Goal: Information Seeking & Learning: Check status

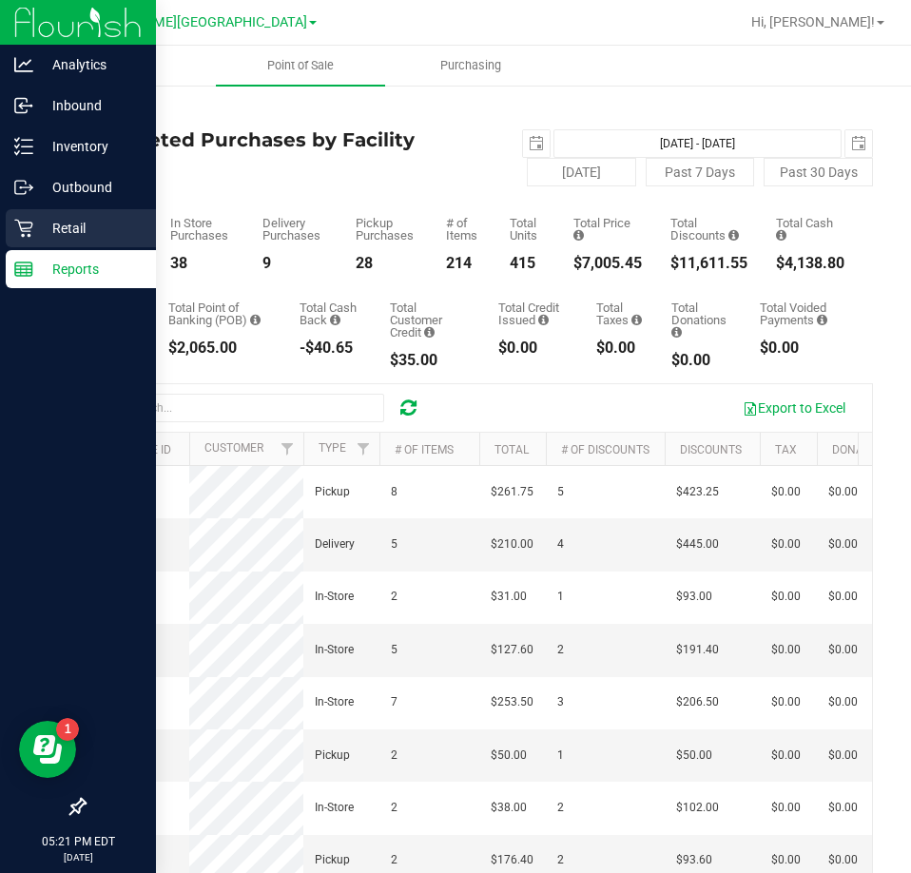
click at [38, 223] on p "Retail" at bounding box center [90, 228] width 114 height 23
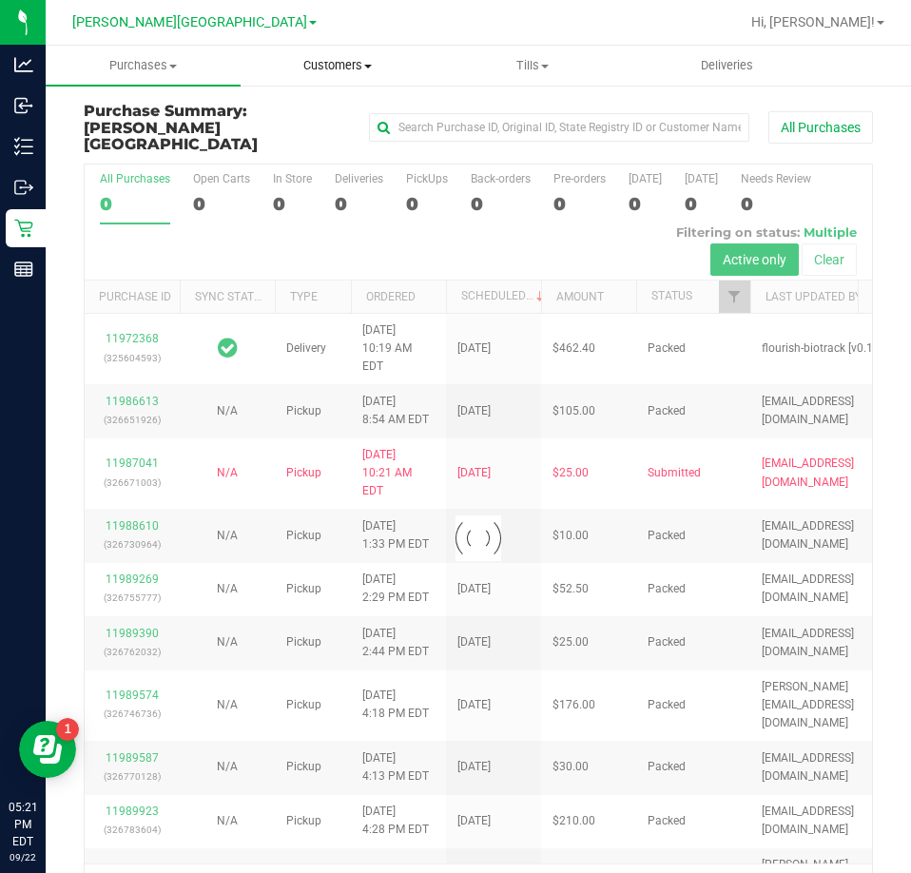
click at [323, 74] on uib-tab-heading "Customers All customers Add a new customer All physicians" at bounding box center [338, 66] width 193 height 38
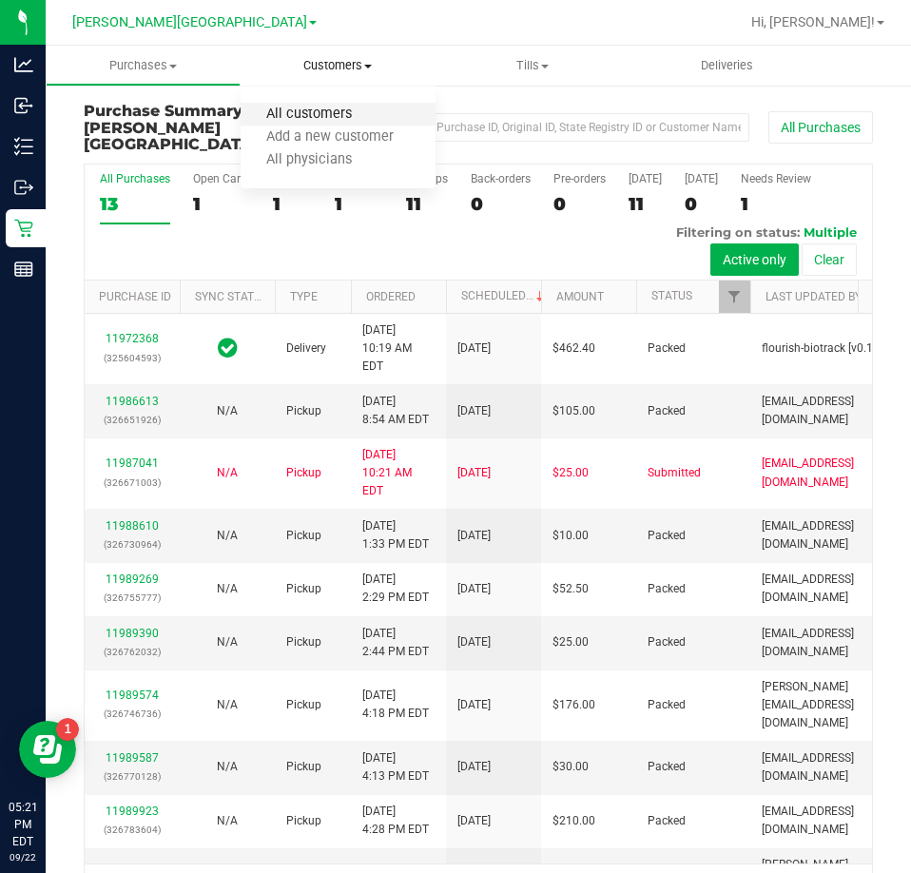
click at [300, 116] on span "All customers" at bounding box center [309, 114] width 137 height 16
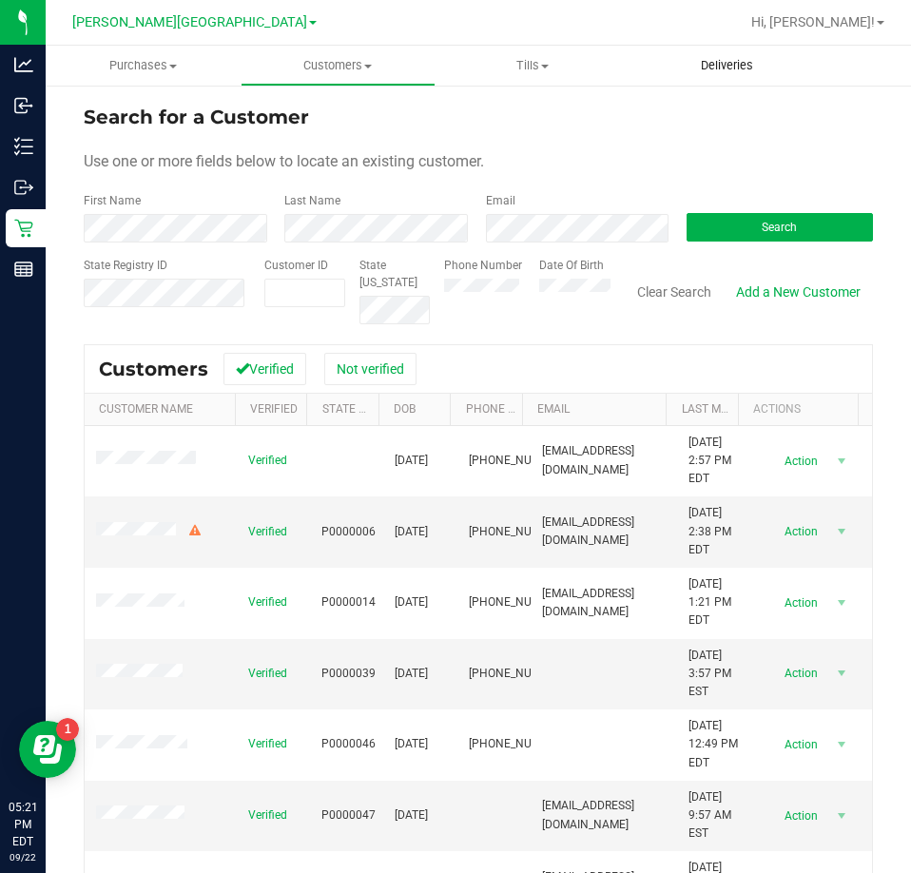
click at [722, 74] on uib-tab-heading "Deliveries" at bounding box center [726, 66] width 193 height 38
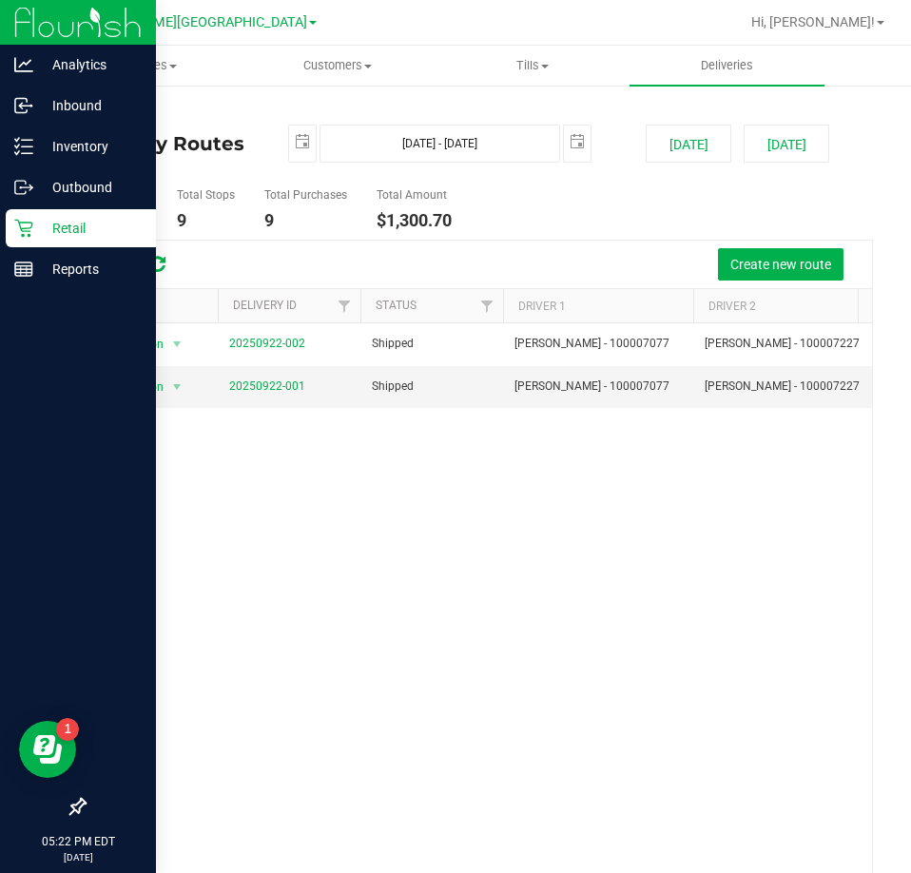
click at [38, 222] on p "Retail" at bounding box center [90, 228] width 114 height 23
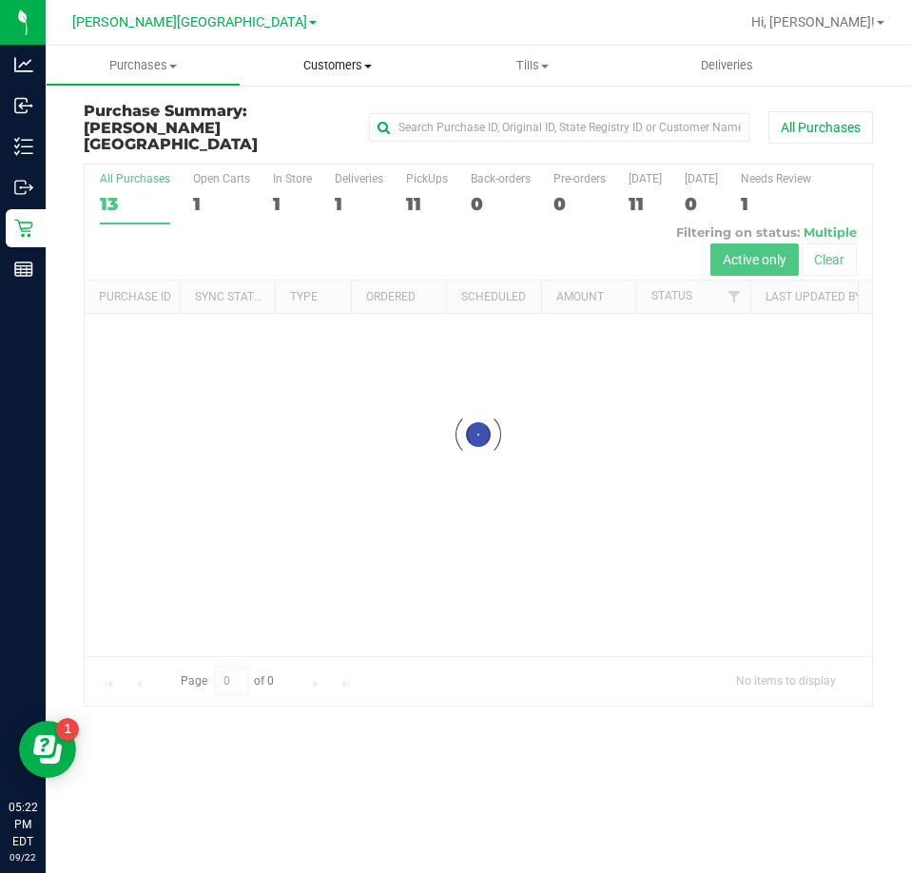
click at [312, 61] on span "Customers" at bounding box center [338, 65] width 193 height 17
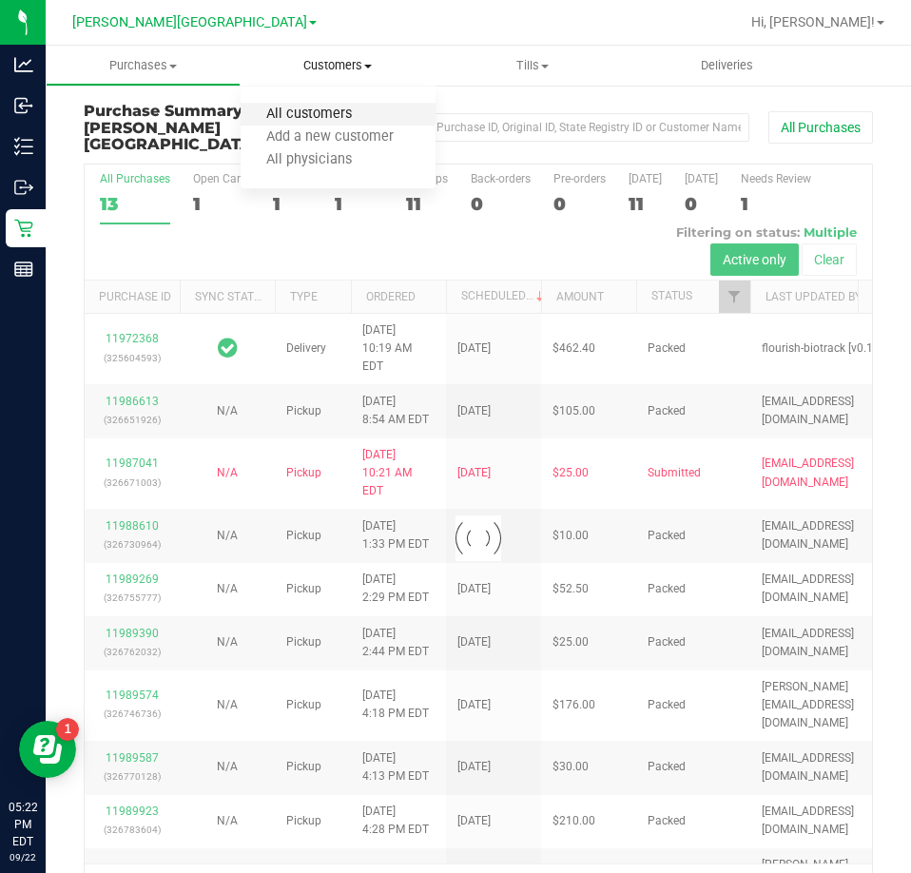
click at [291, 111] on span "All customers" at bounding box center [309, 114] width 137 height 16
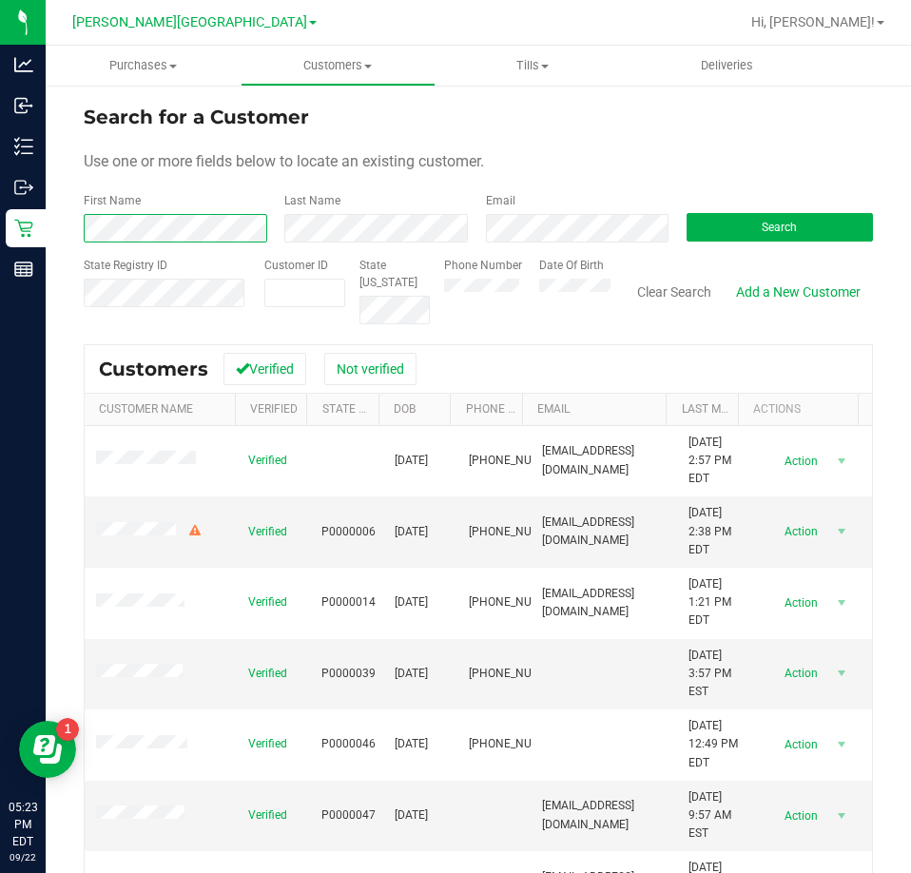
click at [234, 222] on span at bounding box center [176, 228] width 184 height 13
click at [744, 222] on button "Search" at bounding box center [779, 227] width 186 height 29
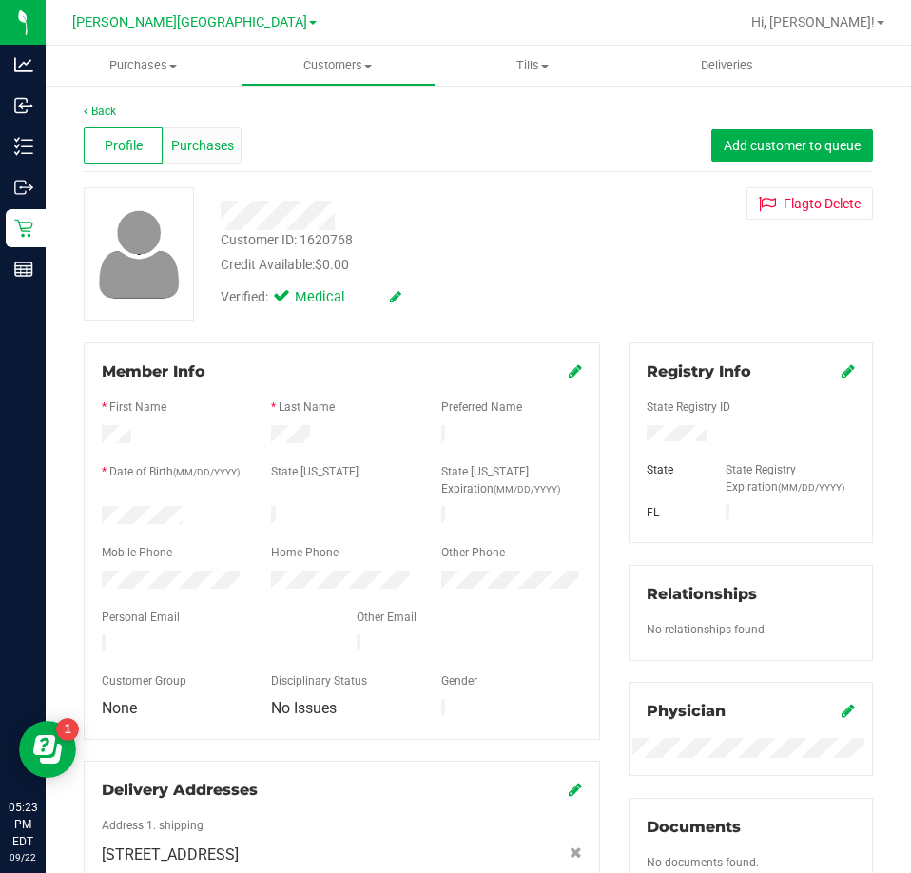
click at [196, 143] on span "Purchases" at bounding box center [202, 146] width 63 height 20
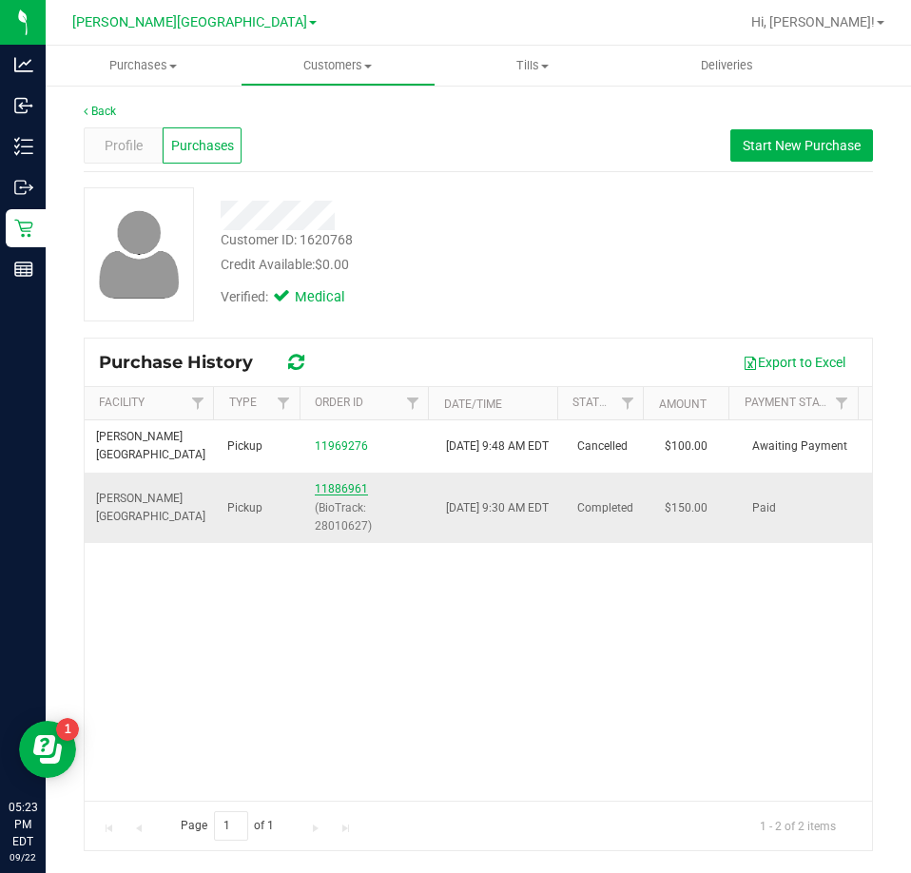
click at [325, 490] on link "11886961" at bounding box center [341, 488] width 53 height 13
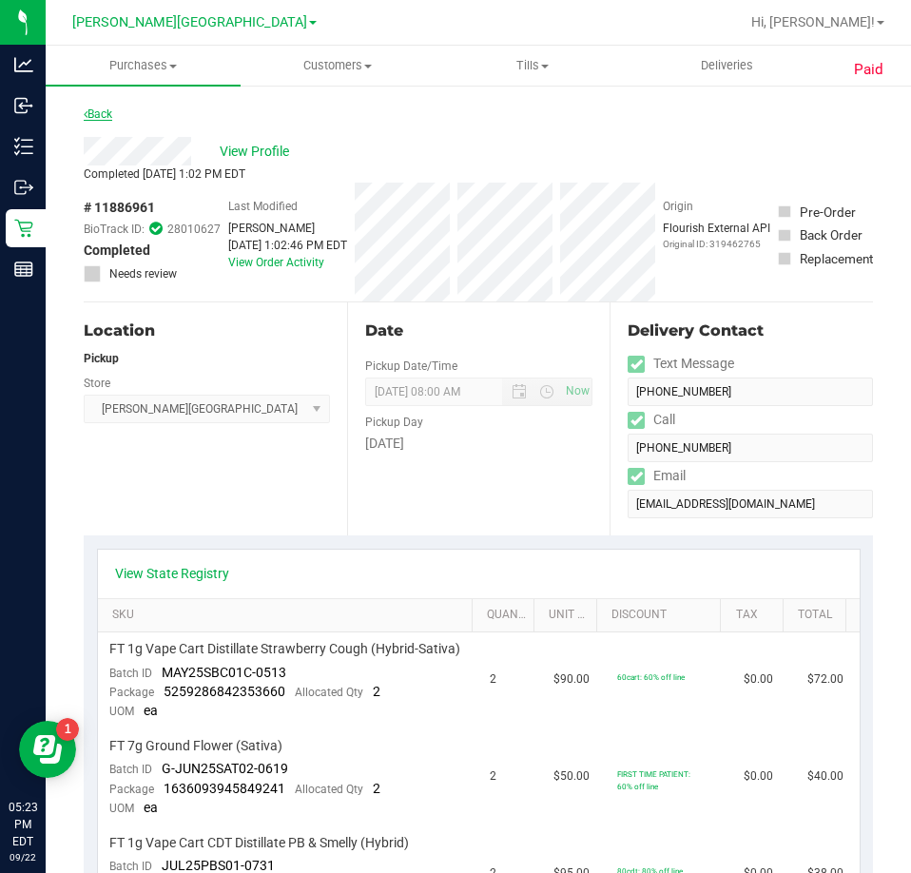
click at [96, 110] on link "Back" at bounding box center [98, 113] width 29 height 13
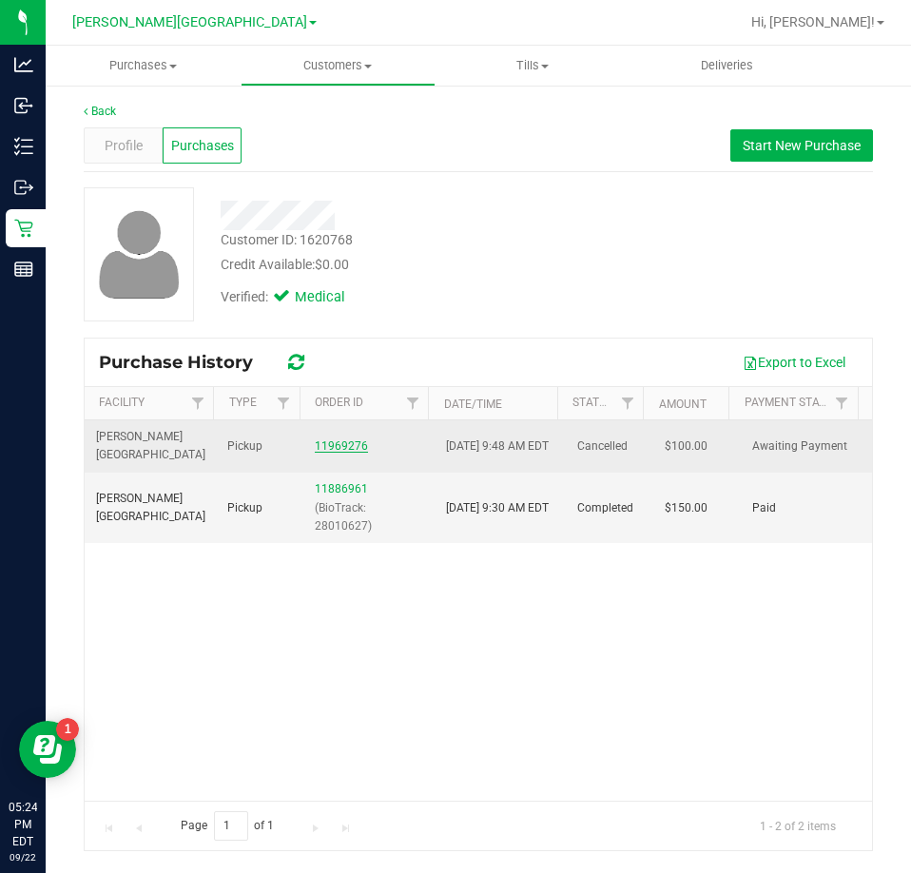
click at [338, 445] on link "11969276" at bounding box center [341, 445] width 53 height 13
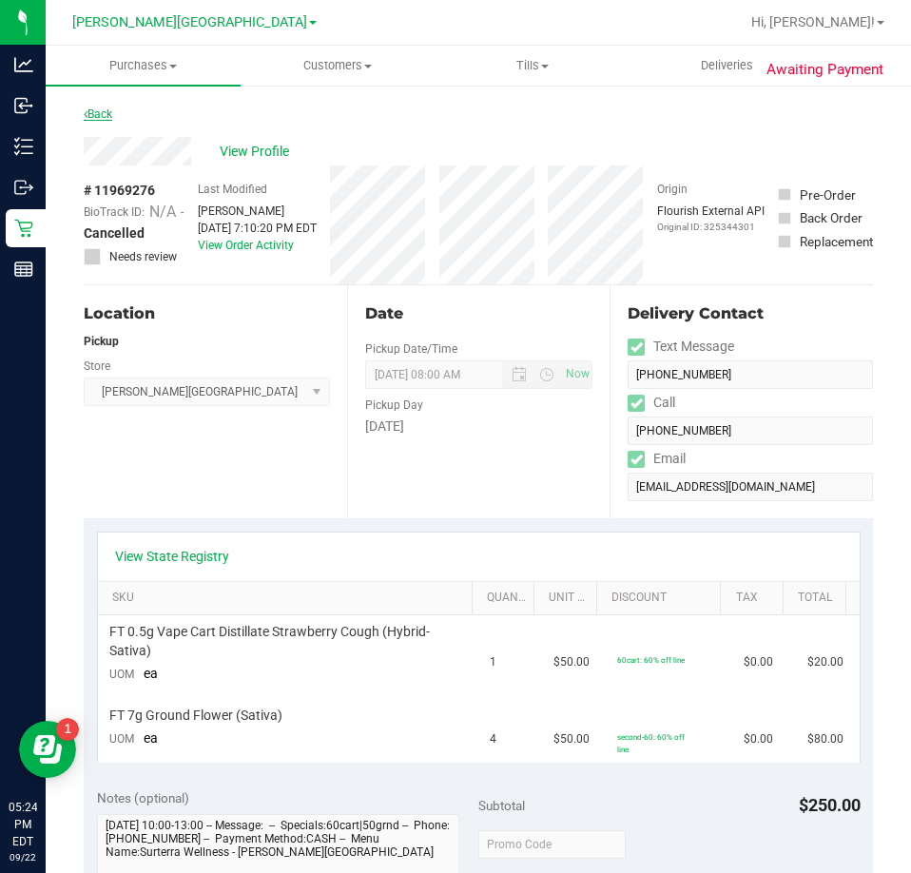
click at [101, 108] on link "Back" at bounding box center [98, 113] width 29 height 13
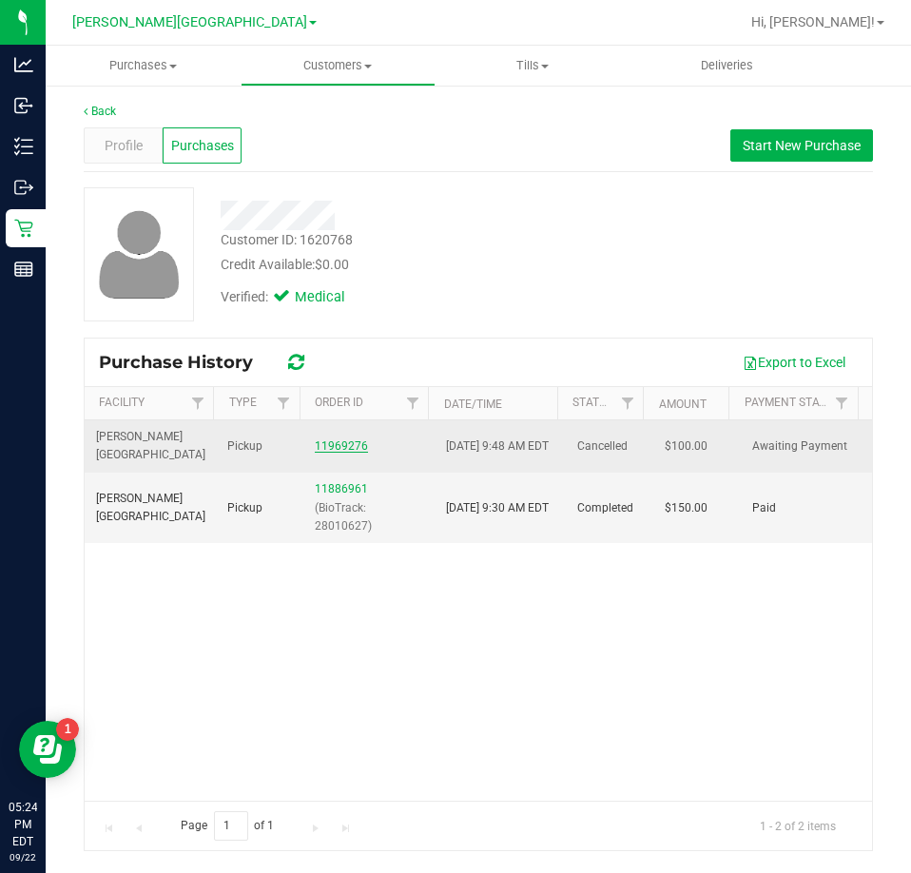
click at [336, 446] on link "11969276" at bounding box center [341, 445] width 53 height 13
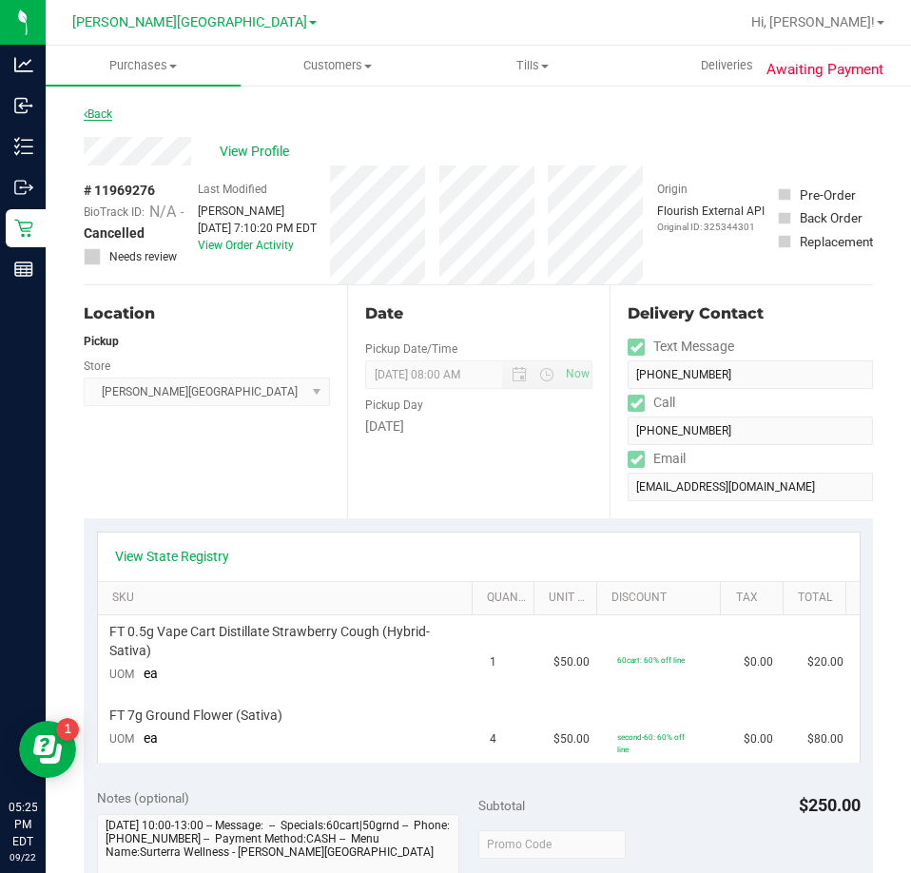
click at [104, 108] on link "Back" at bounding box center [98, 113] width 29 height 13
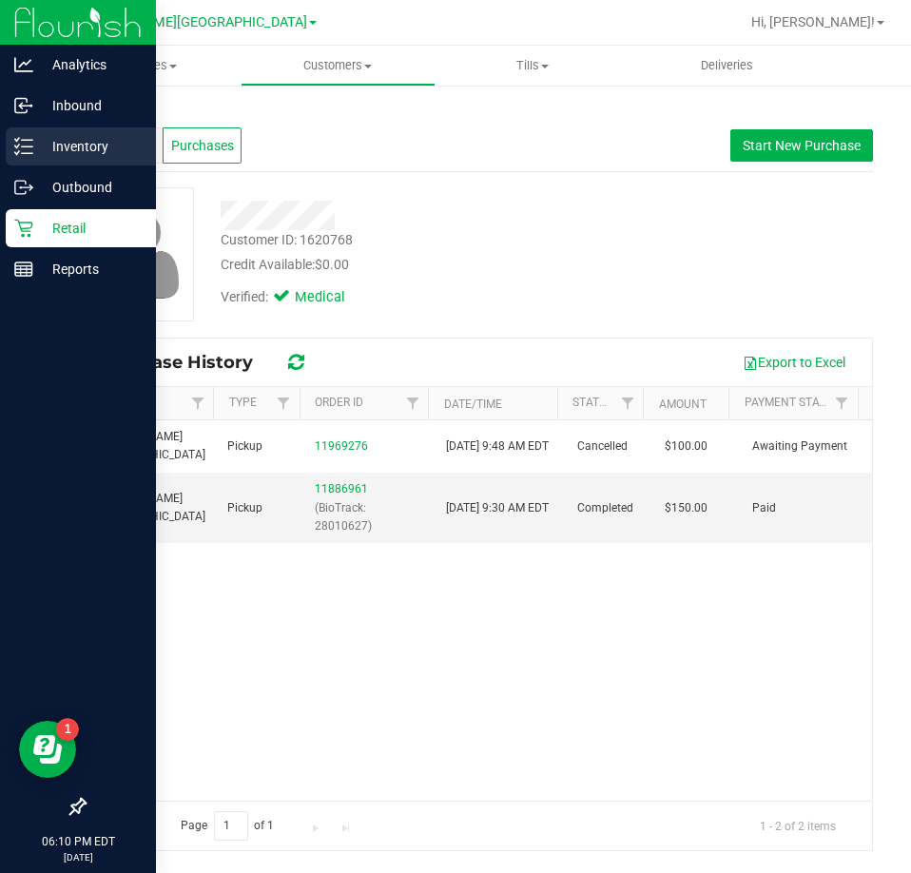
click at [87, 146] on p "Inventory" at bounding box center [90, 146] width 114 height 23
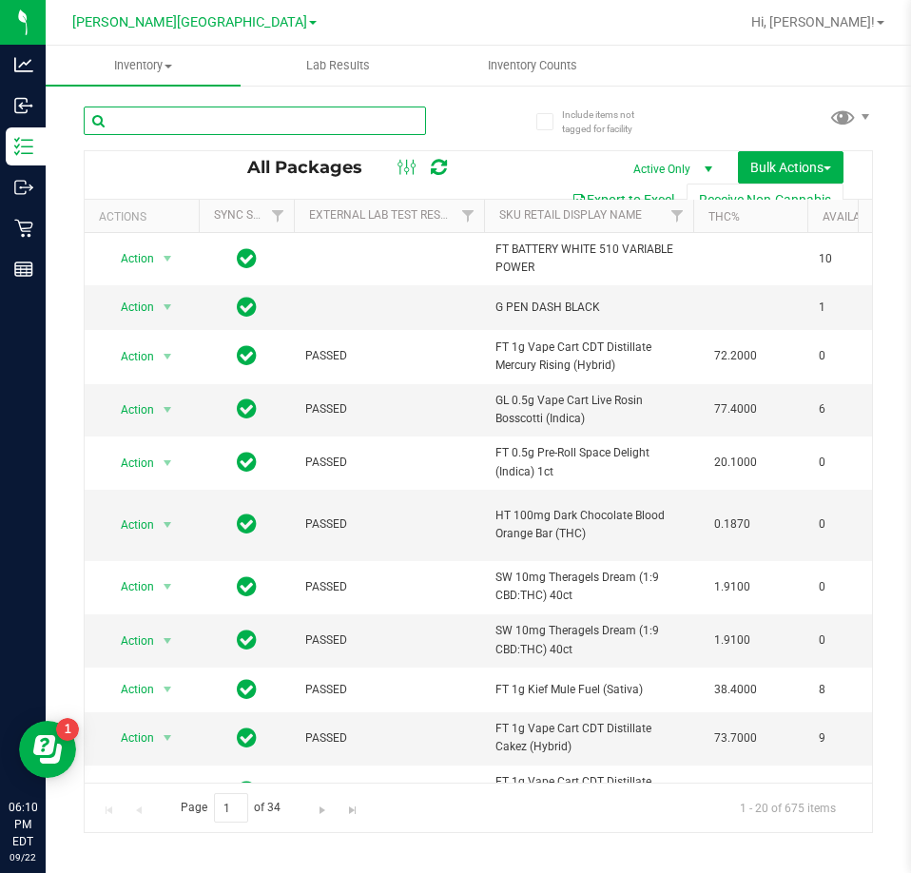
click at [225, 112] on input "text" at bounding box center [255, 120] width 342 height 29
type input "a"
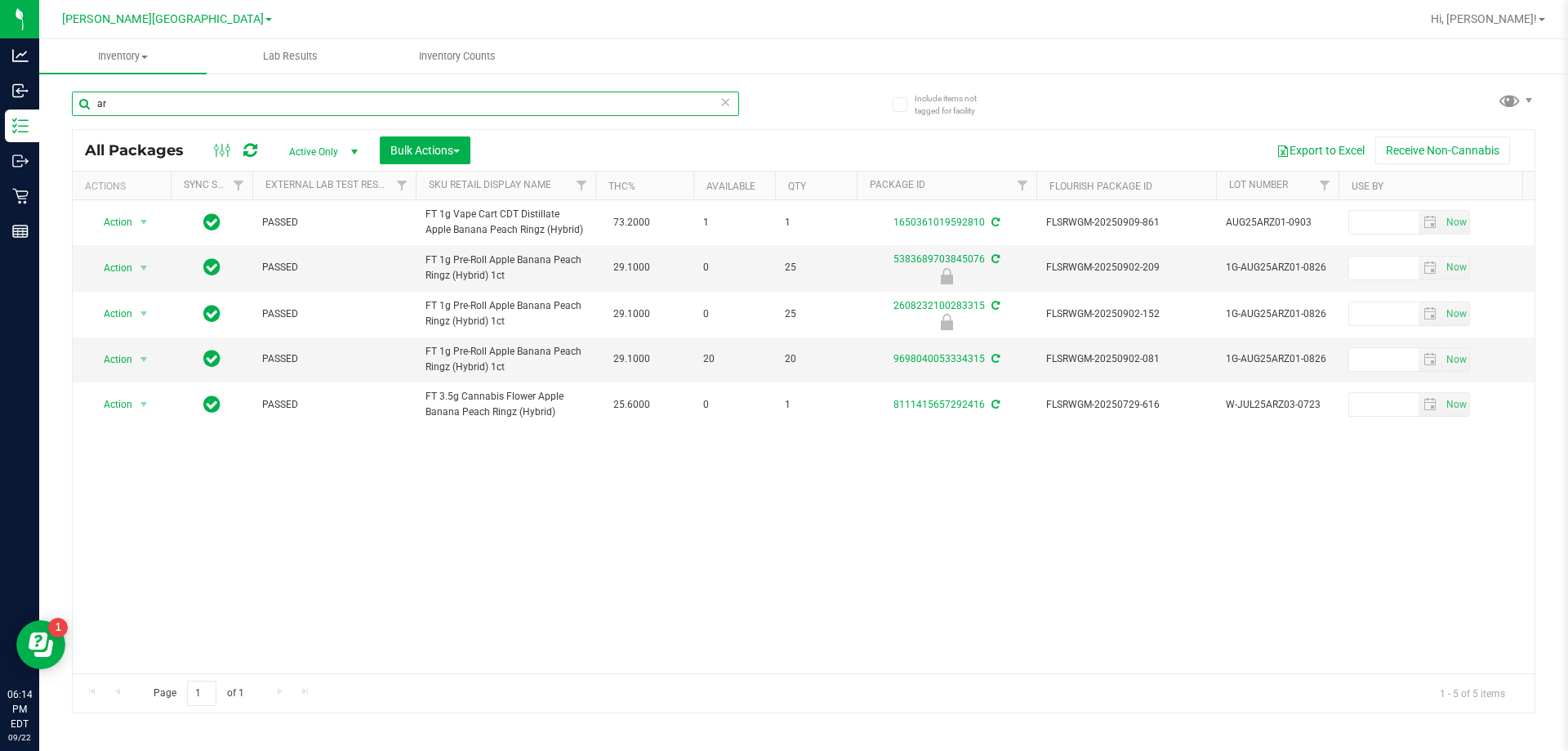
type input "a"
